Goal: Task Accomplishment & Management: Complete application form

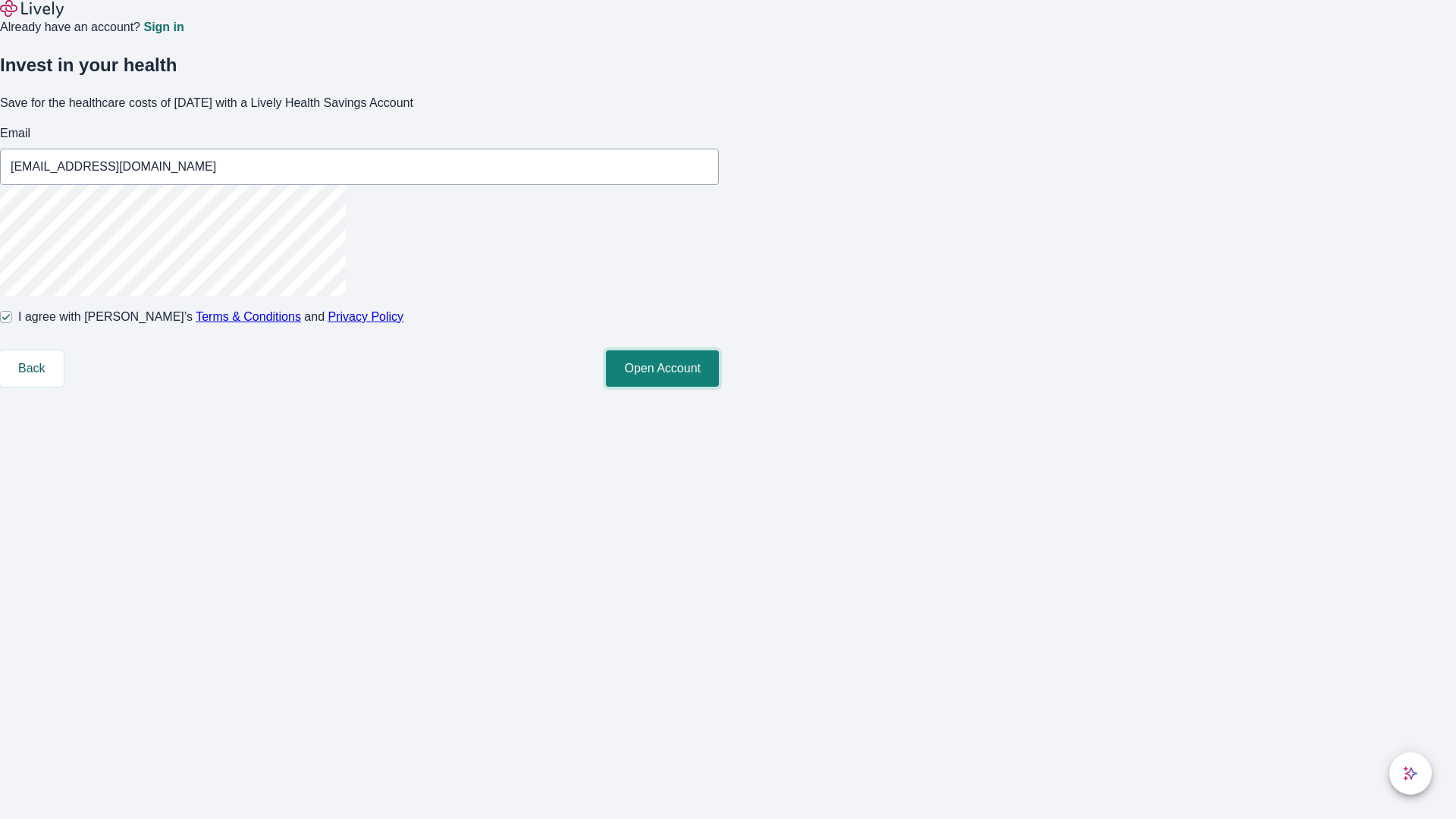
click at [719, 387] on button "Open Account" at bounding box center [662, 368] width 113 height 36
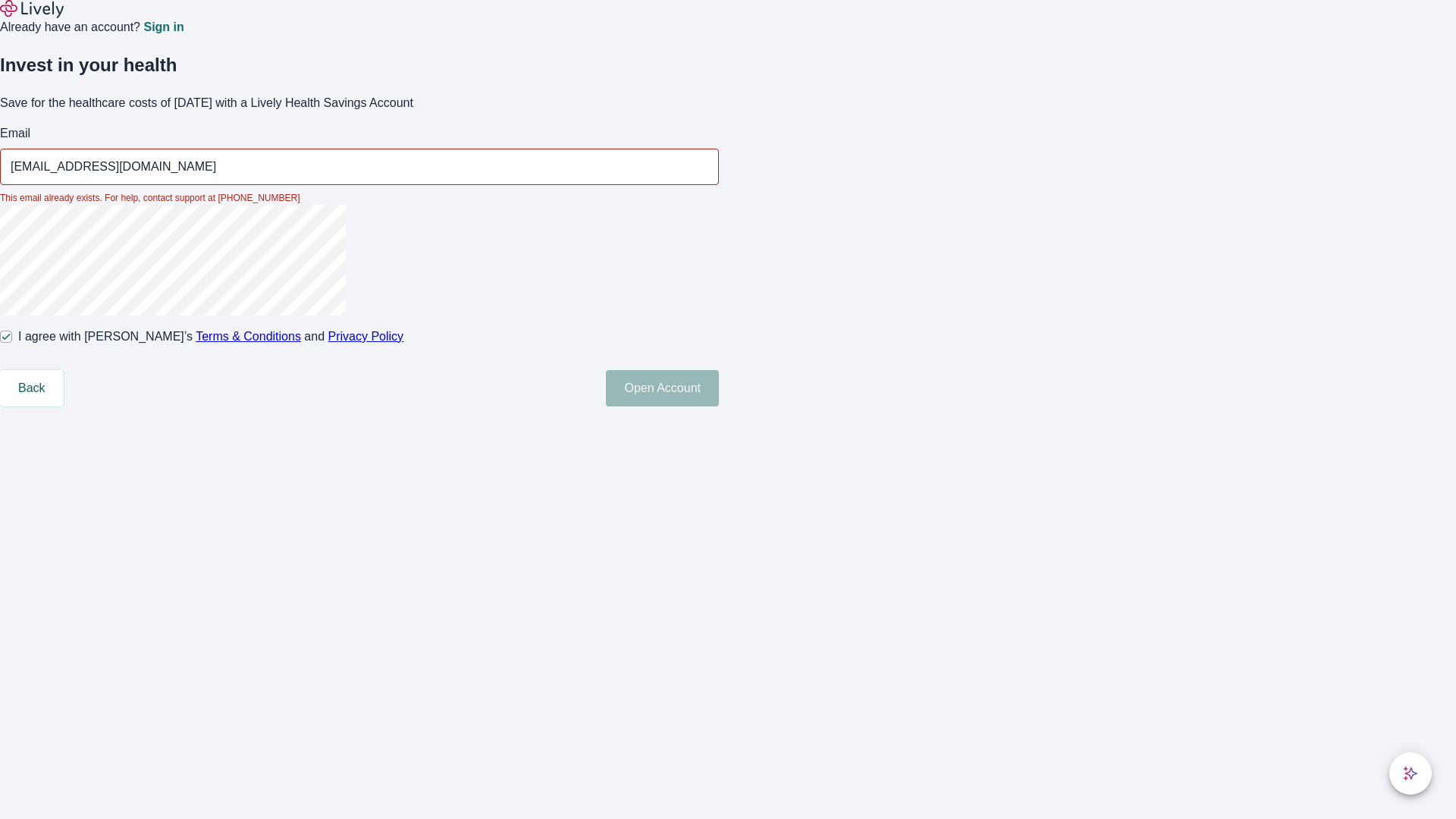
type input "[EMAIL_ADDRESS][DOMAIN_NAME]"
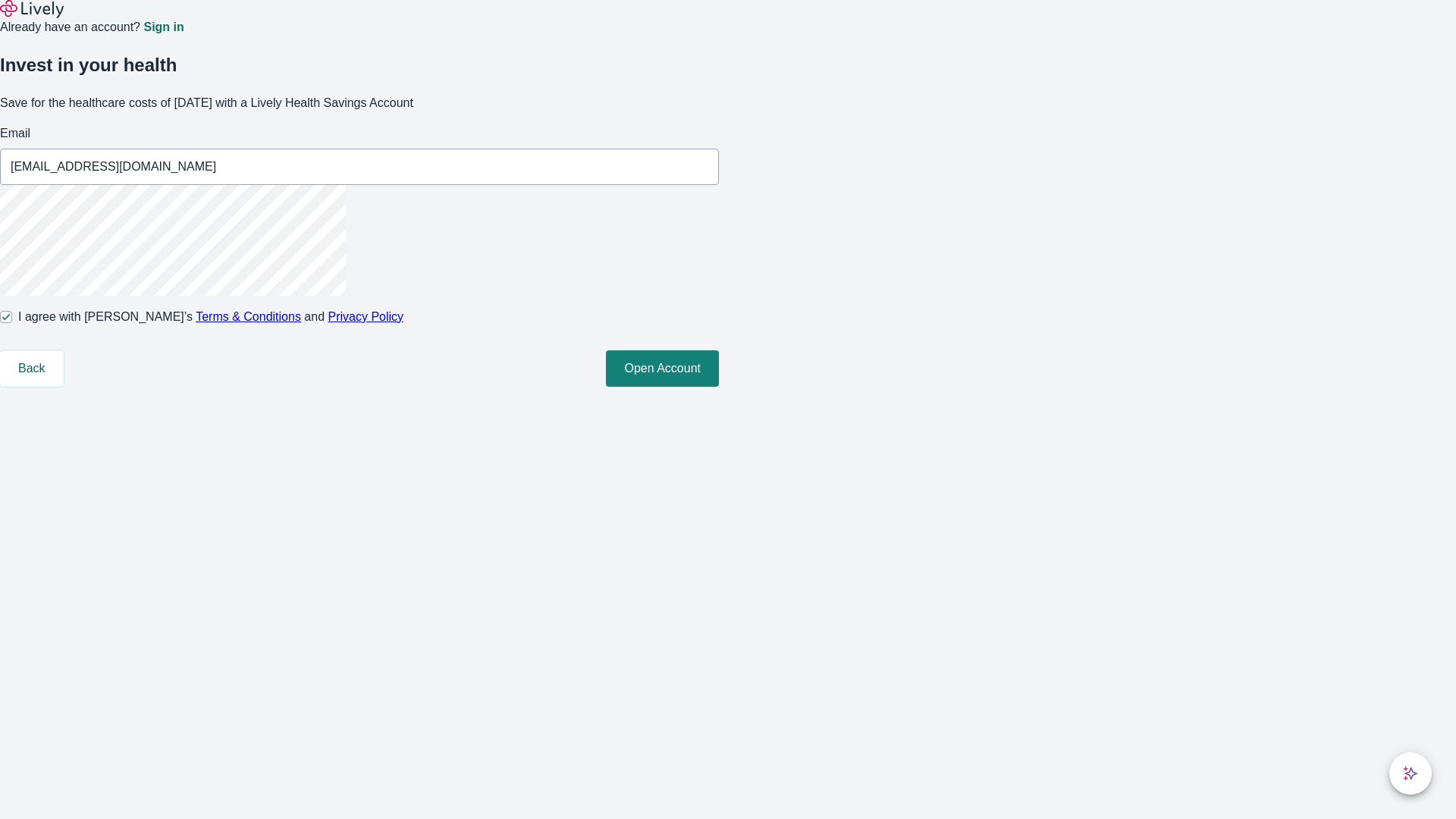
click at [12, 323] on input "I agree with Lively’s Terms & Conditions and Privacy Policy" at bounding box center [6, 316] width 12 height 12
checkbox input "false"
type input "[EMAIL_ADDRESS][DOMAIN_NAME]"
click at [12, 323] on input "I agree with Lively’s Terms & Conditions and Privacy Policy" at bounding box center [6, 316] width 12 height 12
checkbox input "true"
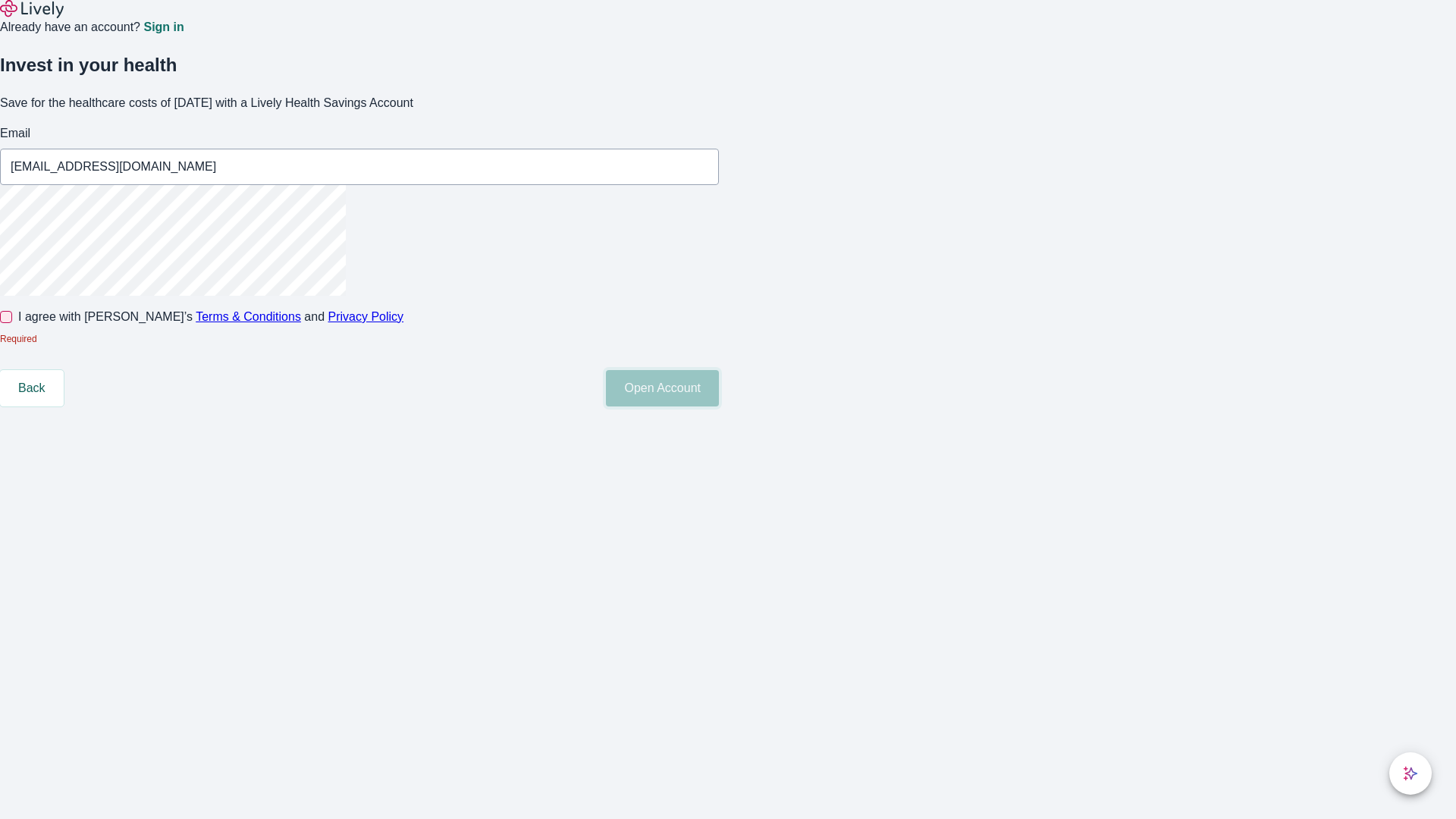
click at [719, 407] on button "Open Account" at bounding box center [662, 388] width 113 height 36
